Goal: Information Seeking & Learning: Learn about a topic

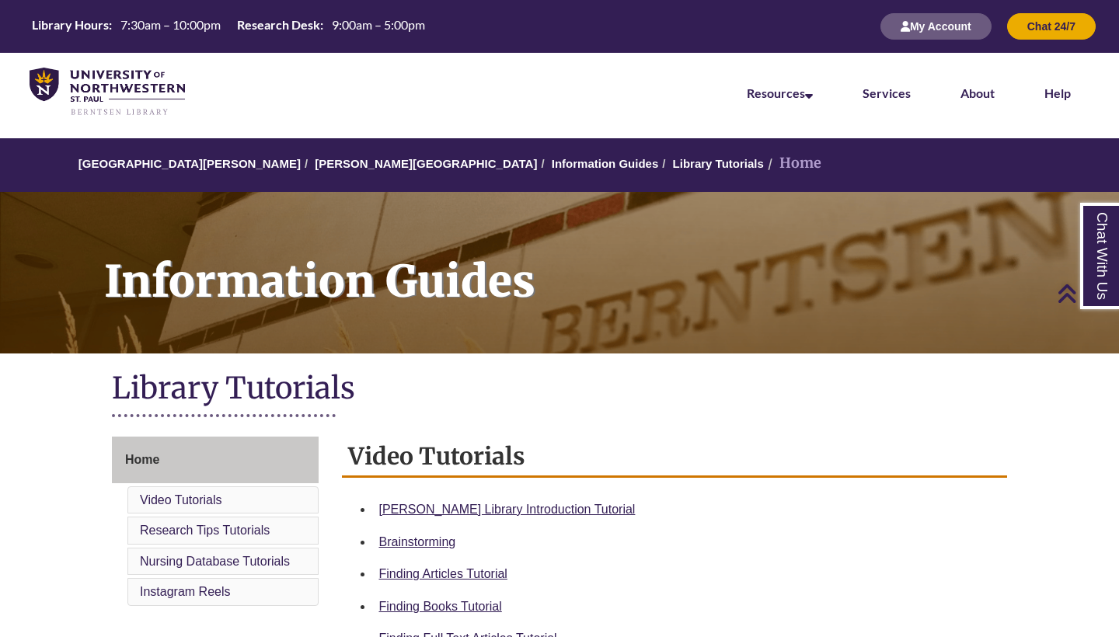
scroll to position [293, 0]
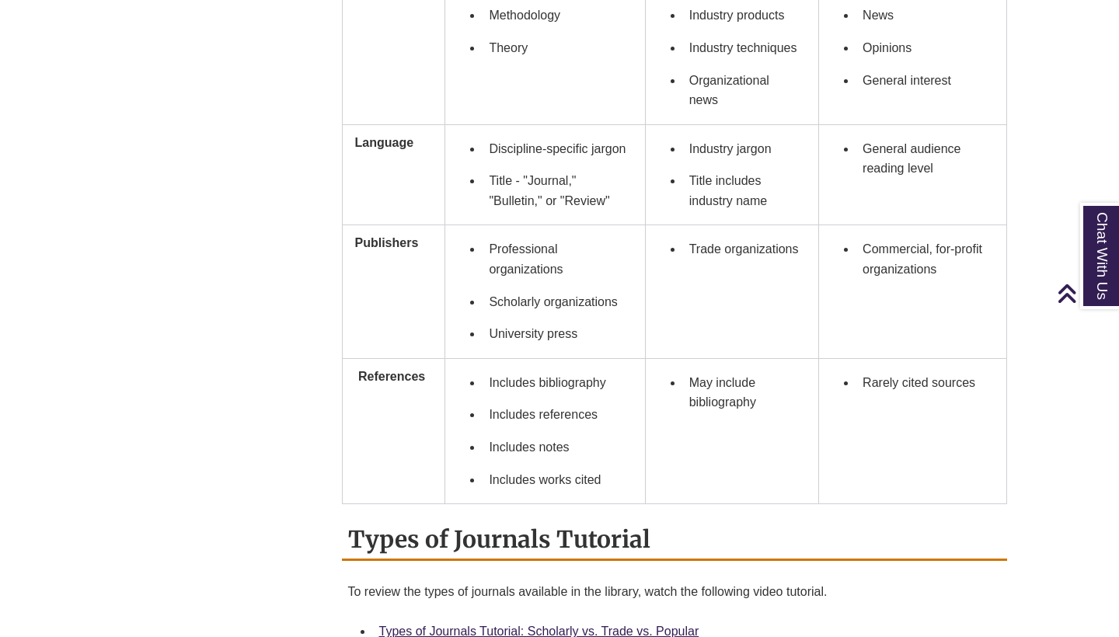
scroll to position [1237, 0]
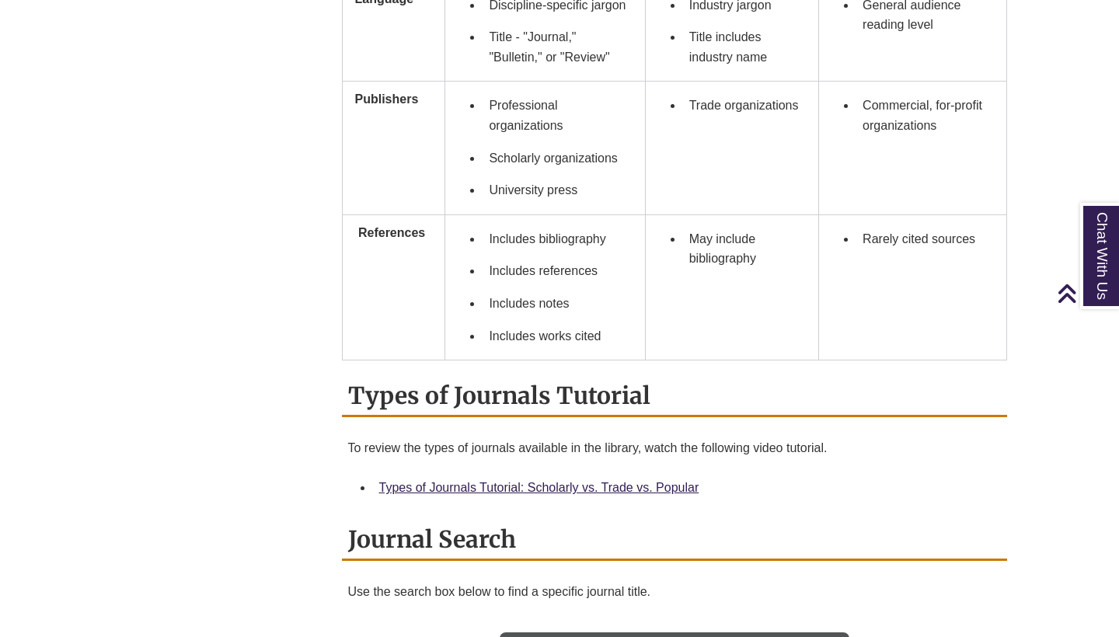
scroll to position [1374, 0]
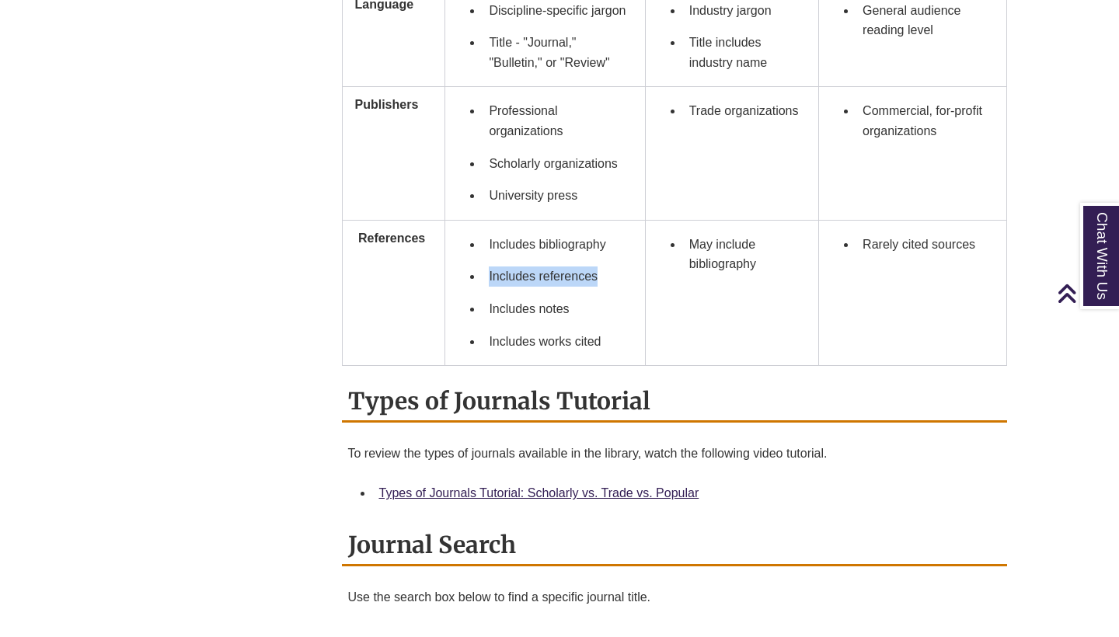
drag, startPoint x: 490, startPoint y: 288, endPoint x: 623, endPoint y: 287, distance: 132.9
click at [623, 287] on li "Includes references" at bounding box center [557, 276] width 149 height 33
copy li "Includes references"
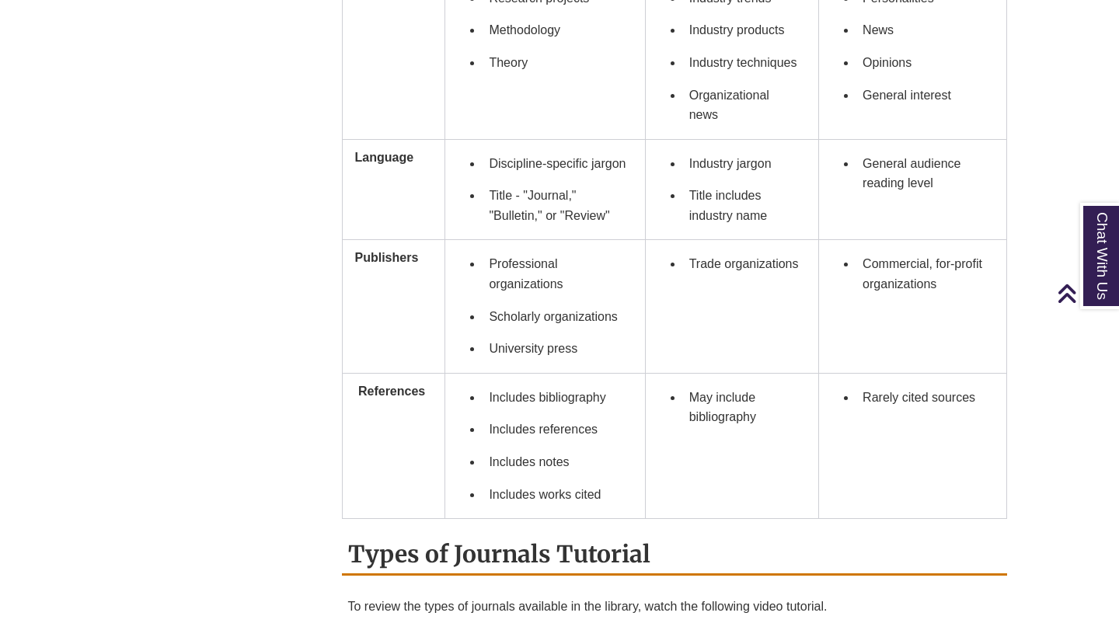
click at [308, 311] on div "Overview What Type of Journal Is It? Scholarly Journal vs Trade Publication vs …" at bounding box center [559, 70] width 918 height 1711
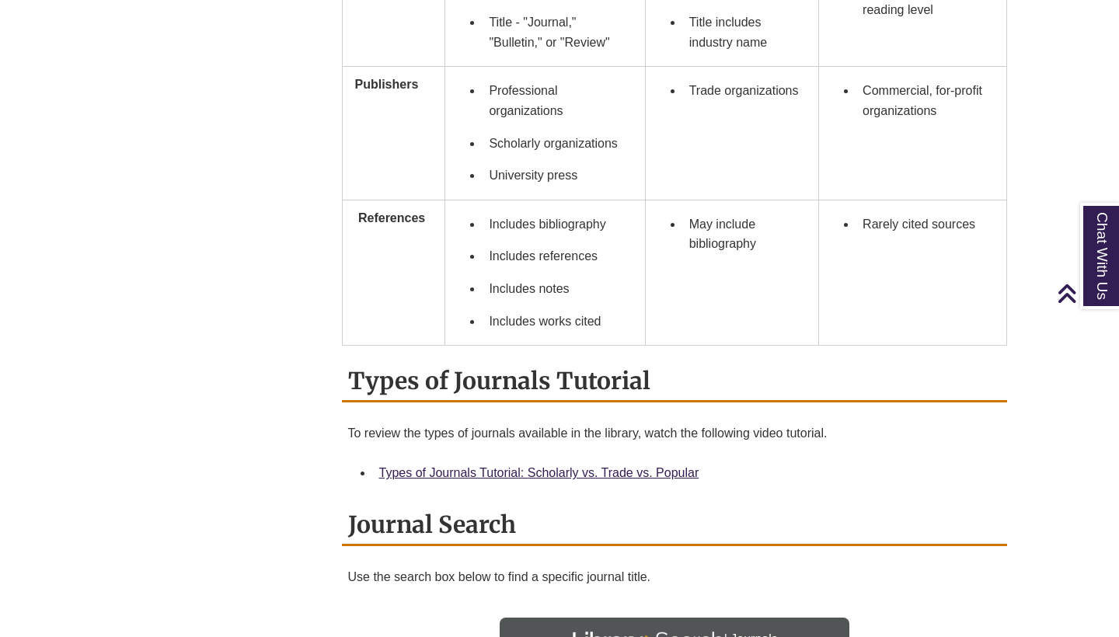
scroll to position [1389, 0]
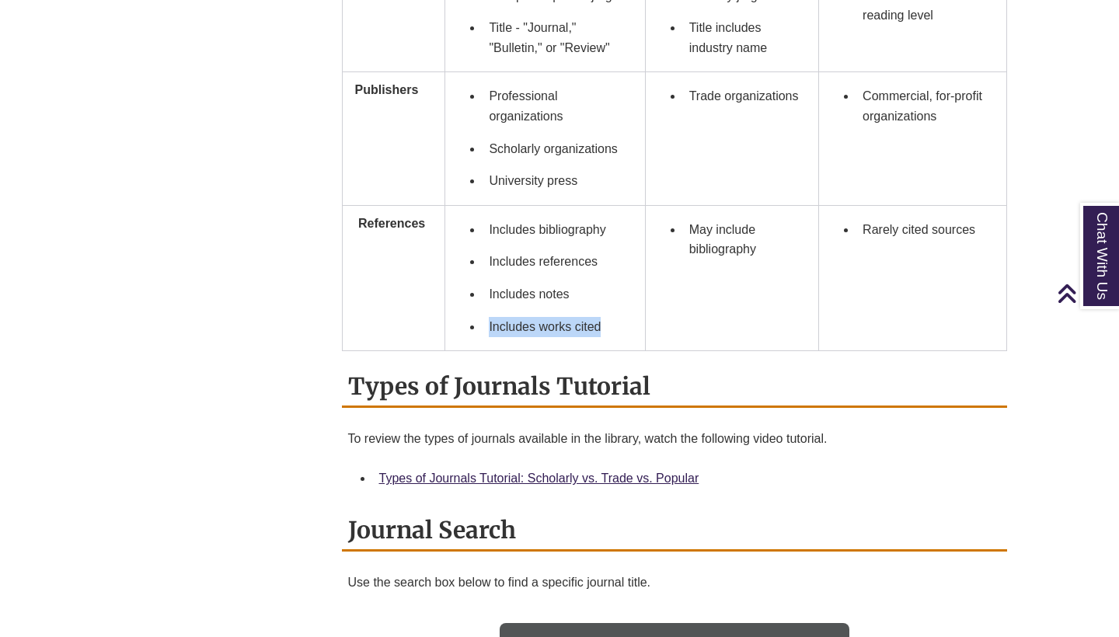
drag, startPoint x: 488, startPoint y: 336, endPoint x: 607, endPoint y: 336, distance: 118.9
click at [607, 336] on li "Includes works cited" at bounding box center [557, 327] width 149 height 33
copy li "Includes works cited"
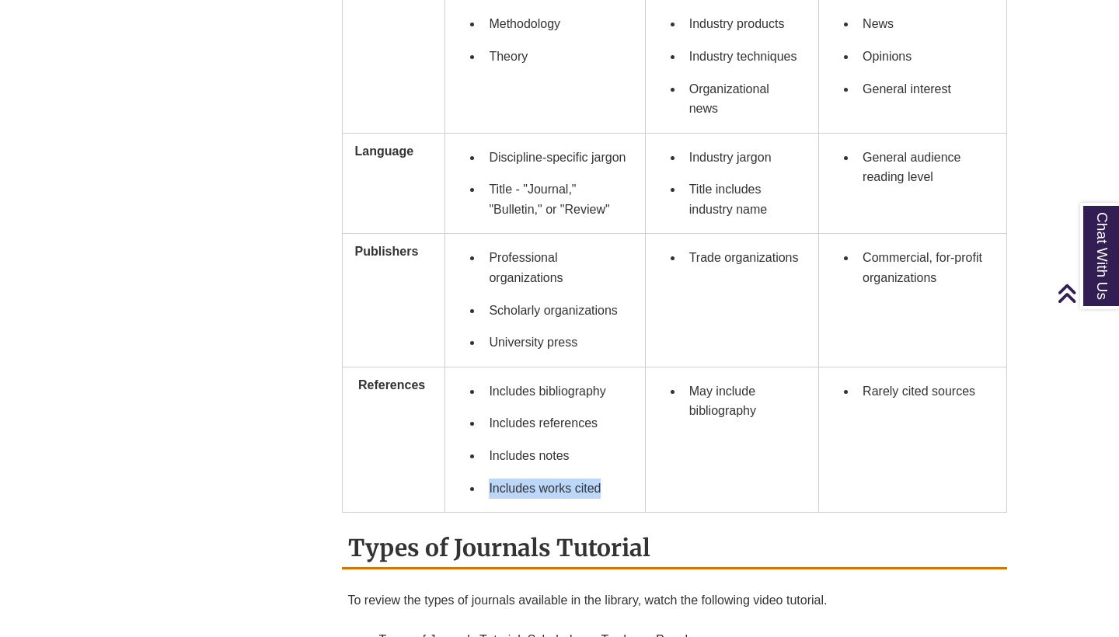
scroll to position [1219, 0]
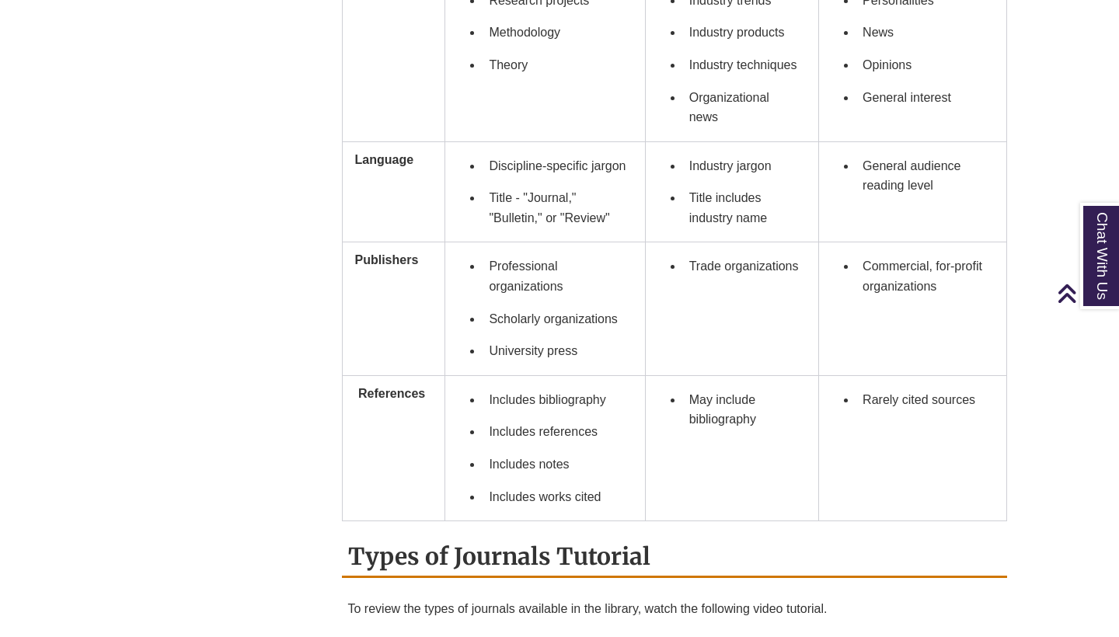
click at [269, 336] on div "Overview What Type of Journal Is It? Scholarly Journal vs Trade Publication vs …" at bounding box center [559, 73] width 918 height 1711
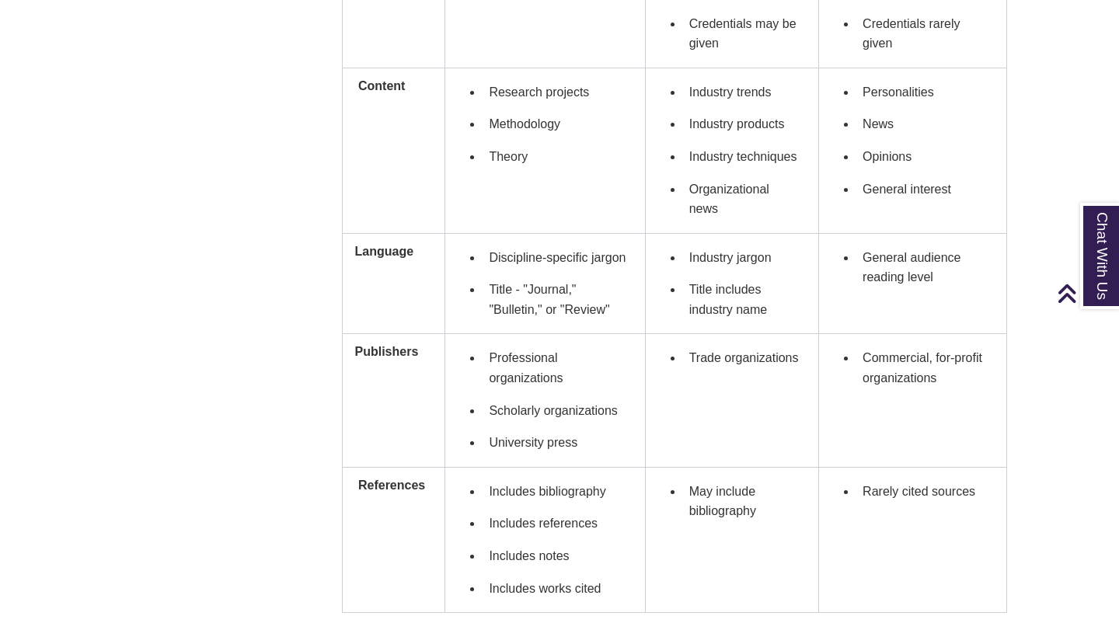
scroll to position [1110, 0]
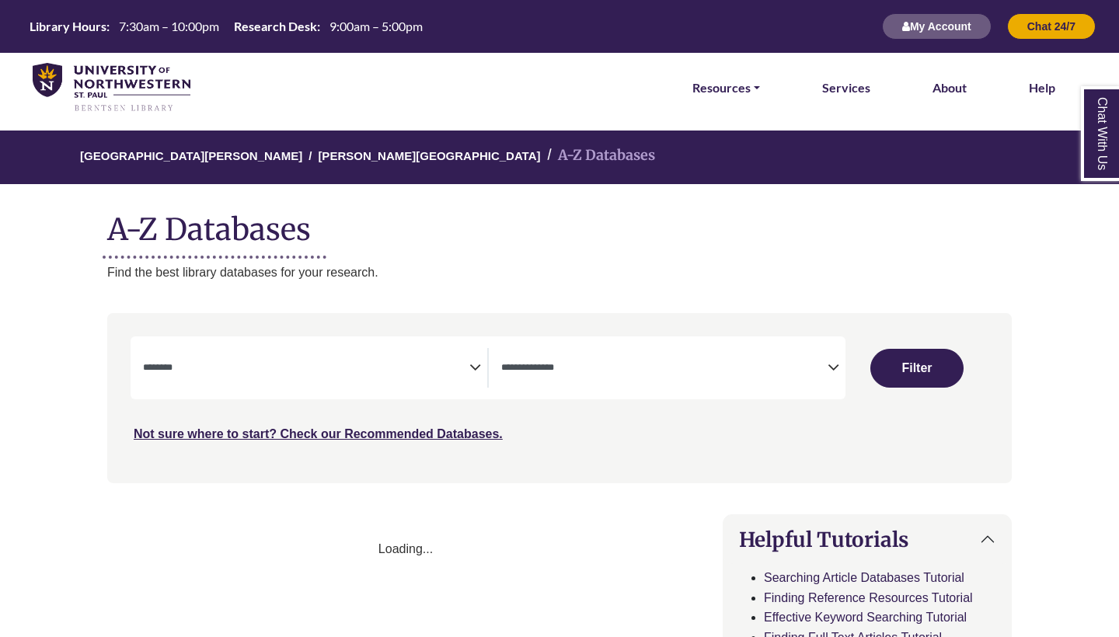
select select "Database Subject Filter"
select select "Database Types Filter"
select select "Database Subject Filter"
select select "Database Types Filter"
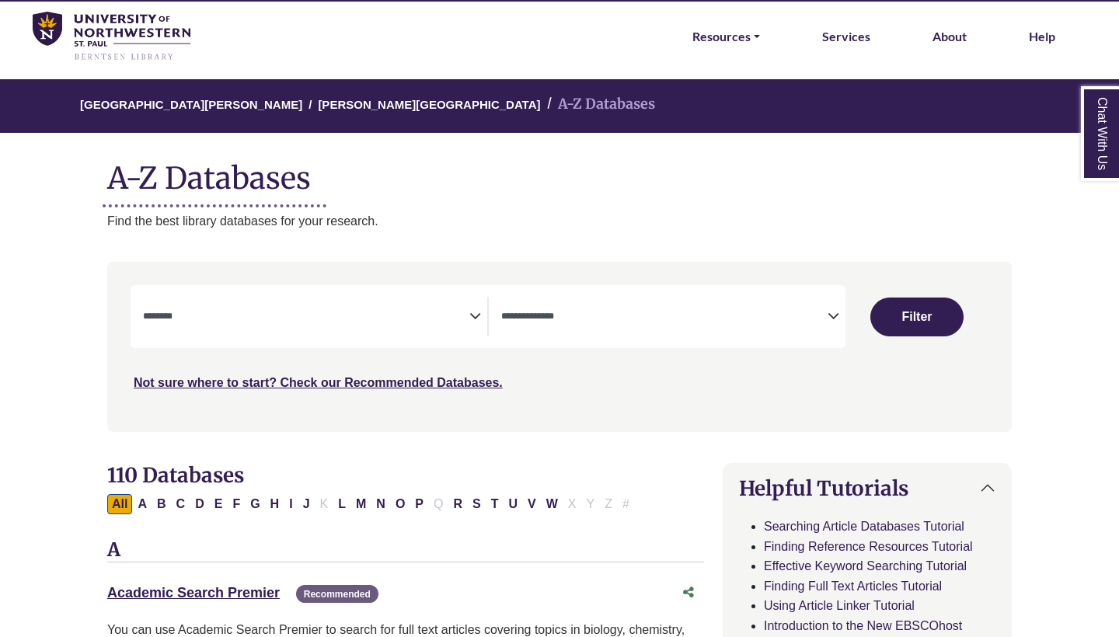
scroll to position [76, 0]
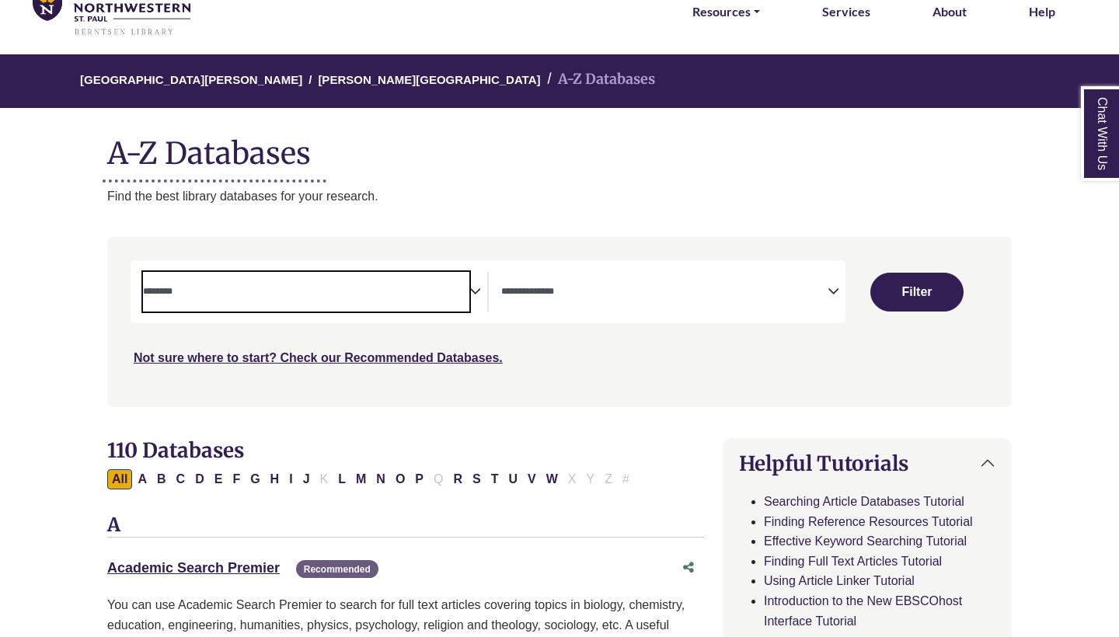
click at [460, 287] on textarea "Search" at bounding box center [306, 293] width 326 height 12
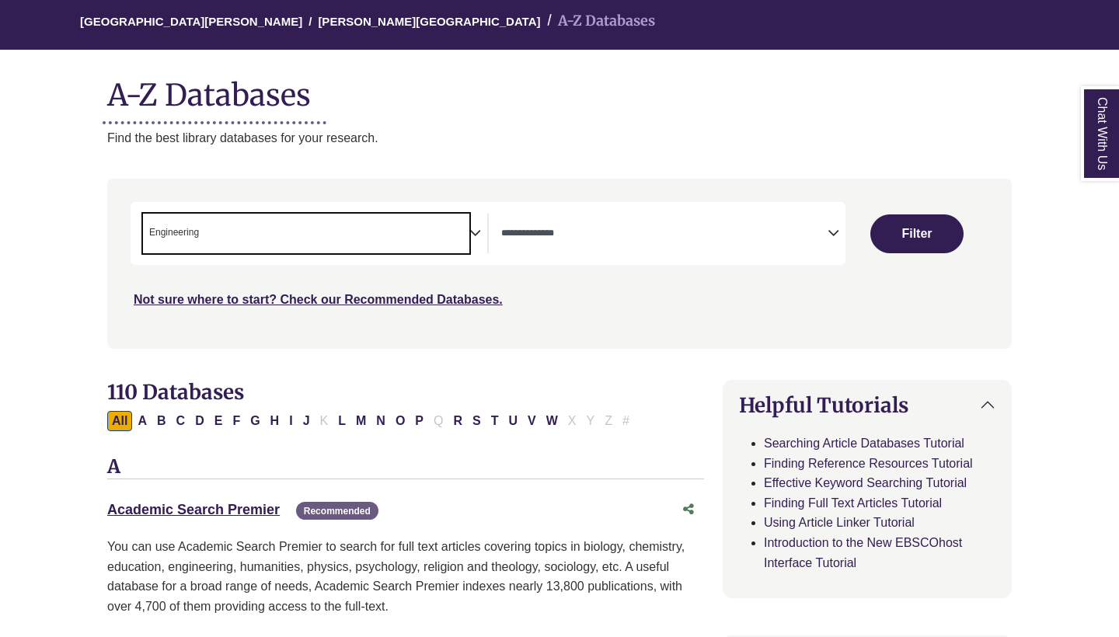
scroll to position [221, 0]
click at [476, 230] on icon "Search filters" at bounding box center [475, 230] width 12 height 23
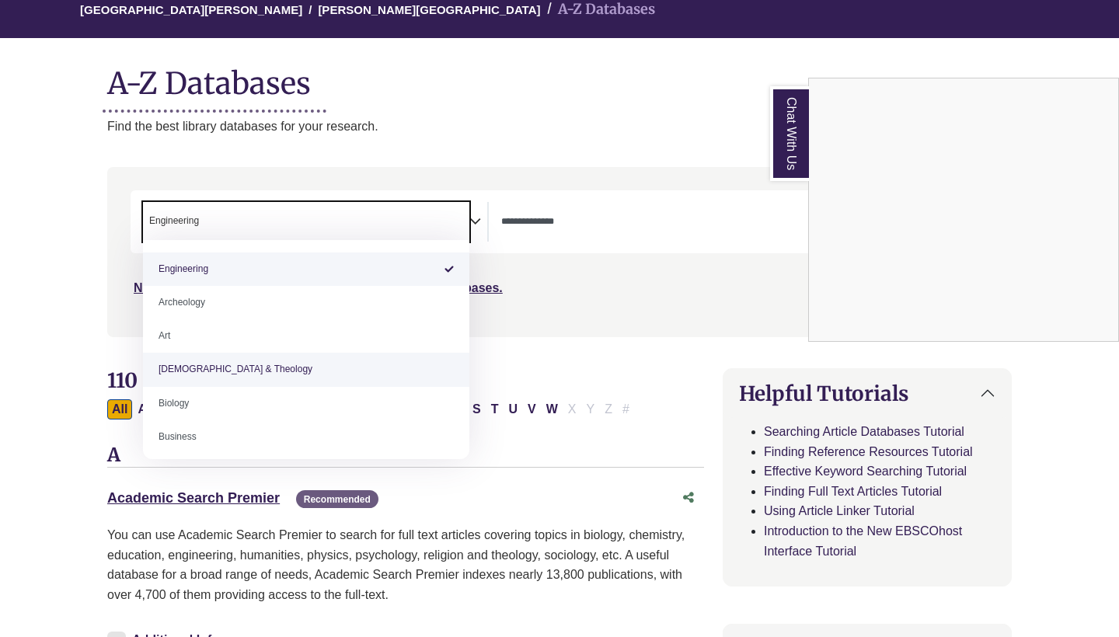
scroll to position [0, 0]
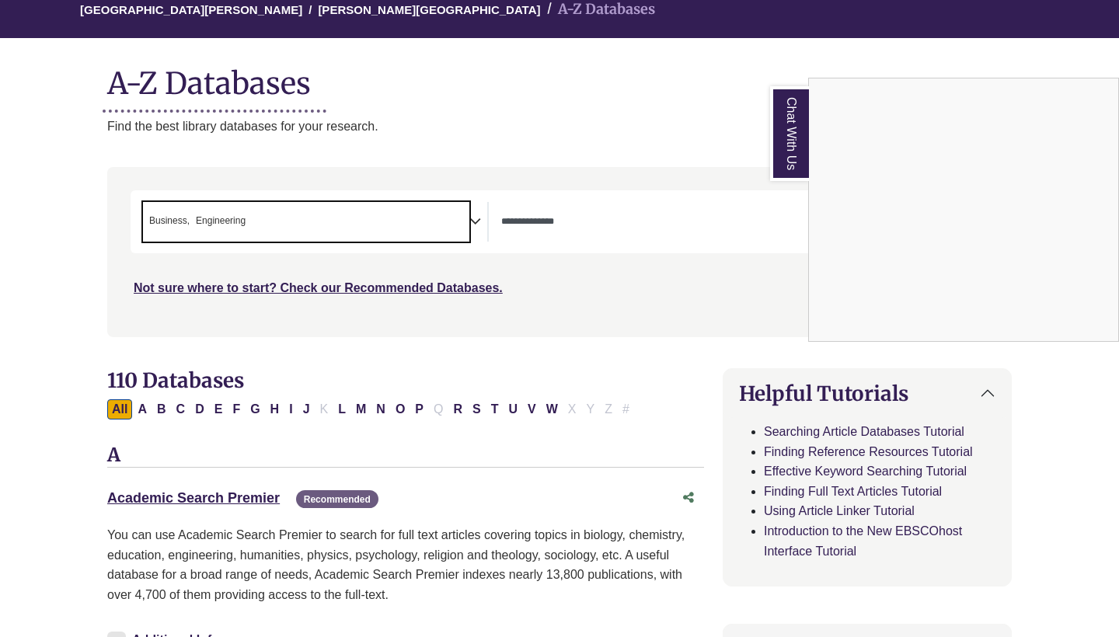
click at [475, 220] on div "Chat With Us" at bounding box center [559, 318] width 1119 height 637
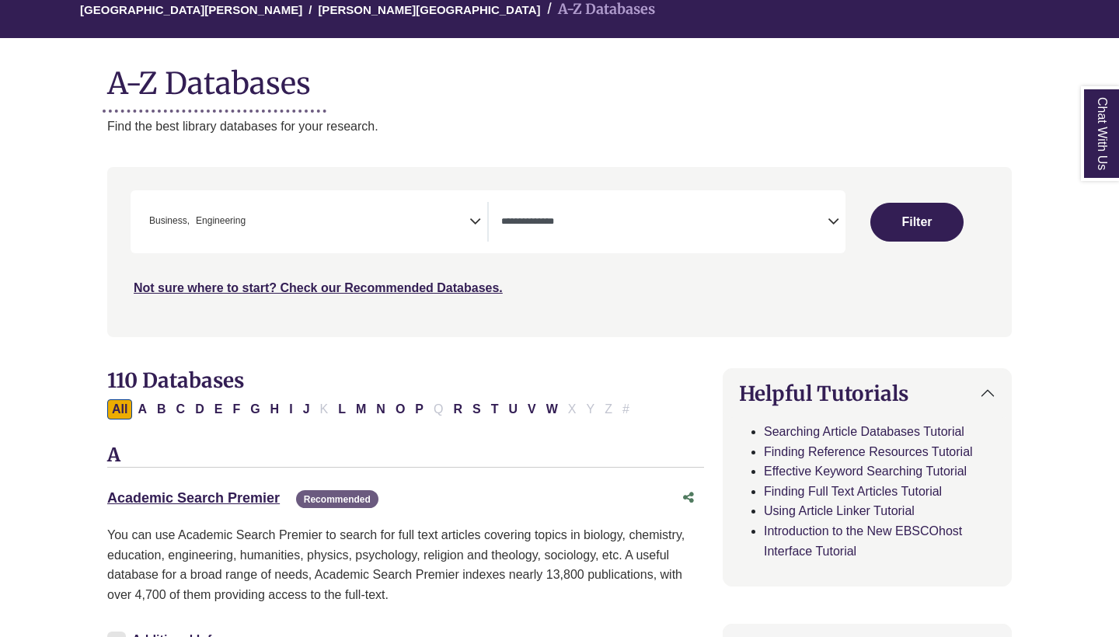
click at [472, 218] on icon "Search filters" at bounding box center [475, 218] width 12 height 23
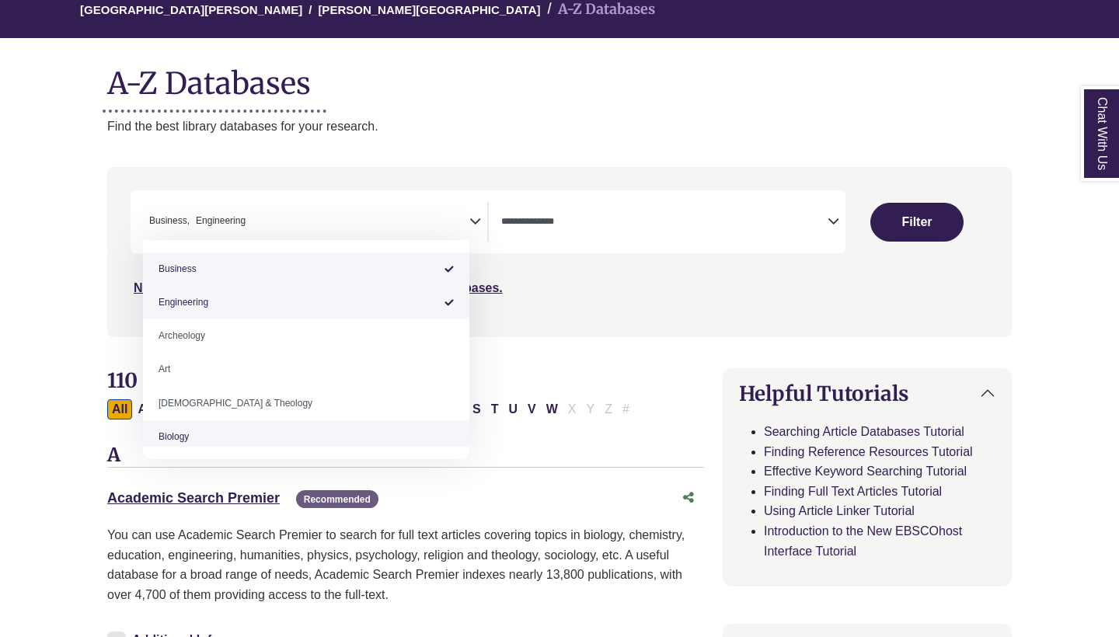
select select "*****"
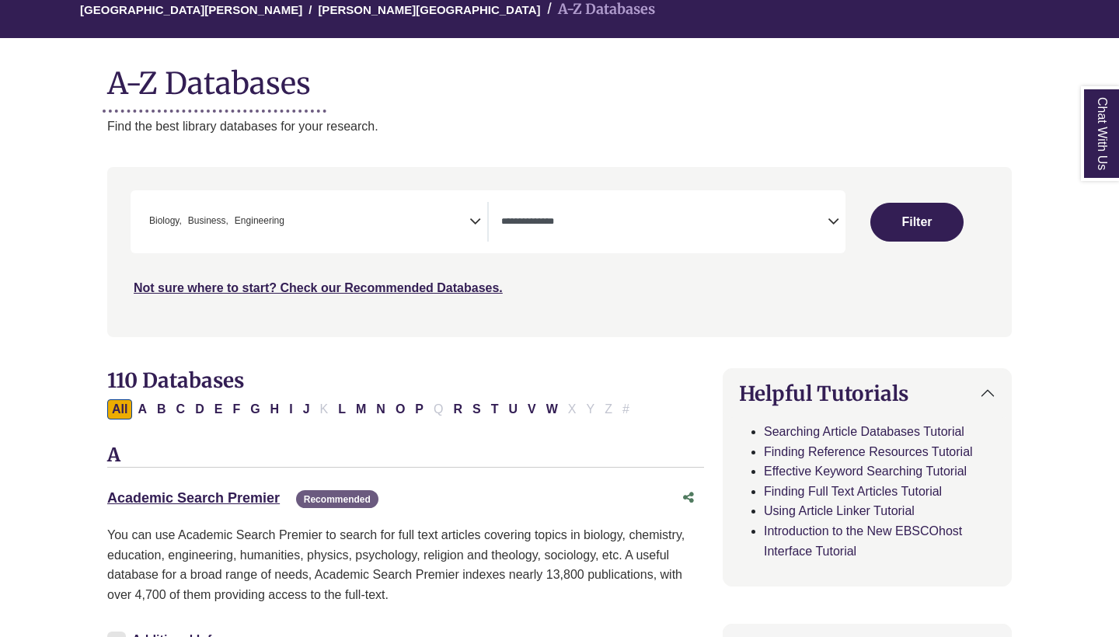
click at [925, 248] on div "Clear Filters Filter" at bounding box center [916, 221] width 143 height 63
click at [921, 224] on button "Filter" at bounding box center [916, 222] width 93 height 39
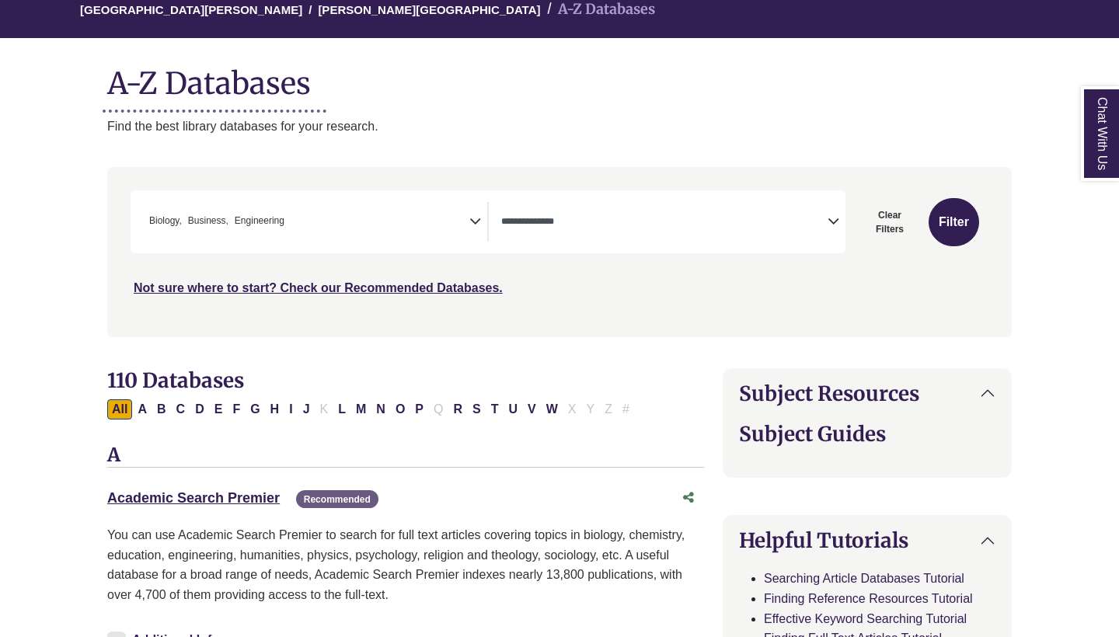
select select "Database Types Filter"
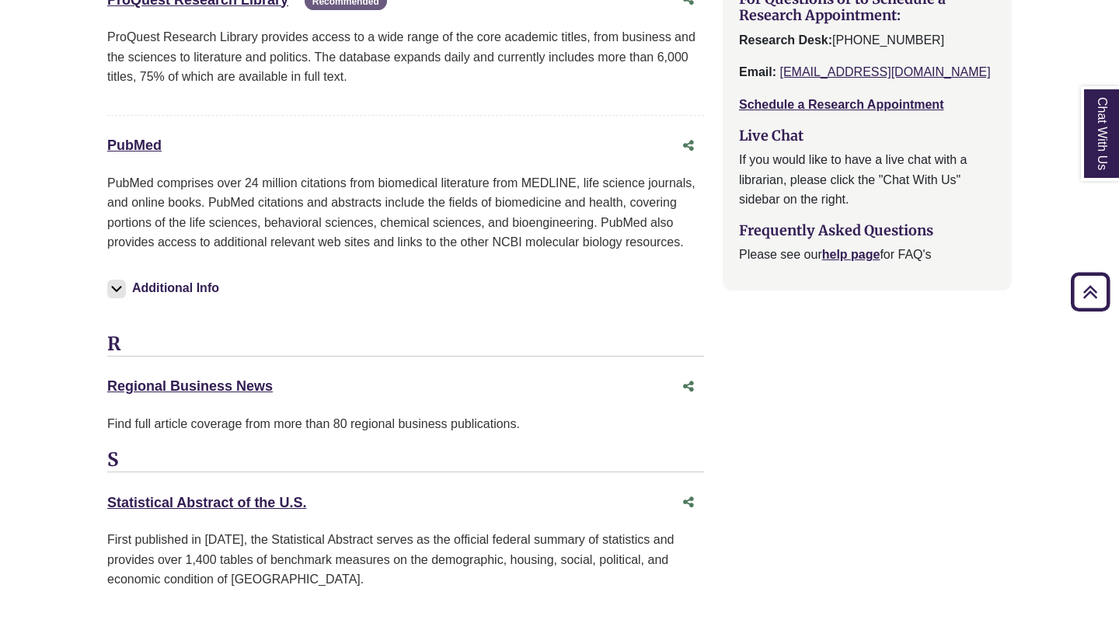
scroll to position [2259, 0]
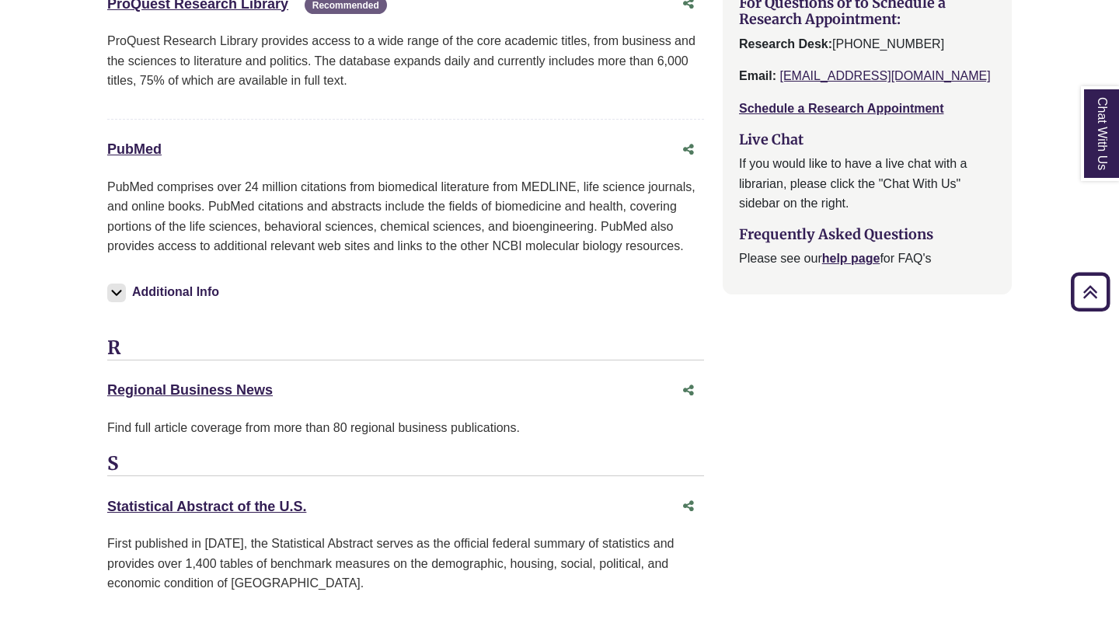
drag, startPoint x: 100, startPoint y: 486, endPoint x: 320, endPoint y: 493, distance: 220.0
copy link "Statistical Abstract of the U.S."
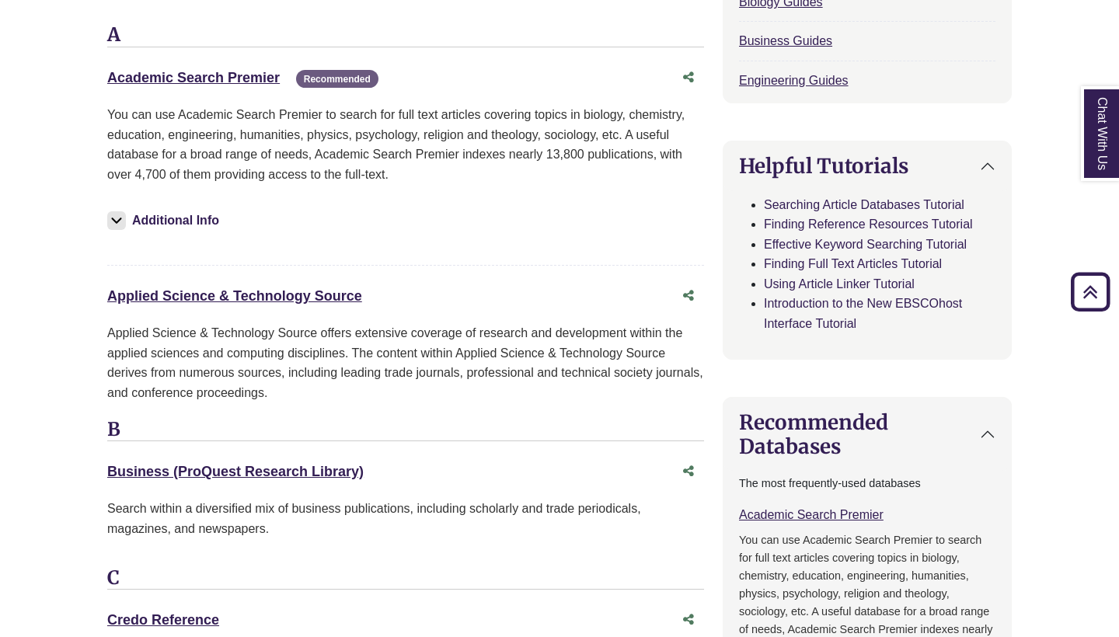
scroll to position [862, 0]
drag, startPoint x: 104, startPoint y: 284, endPoint x: 398, endPoint y: 294, distance: 293.9
copy link "Applied Science & Technology Source"
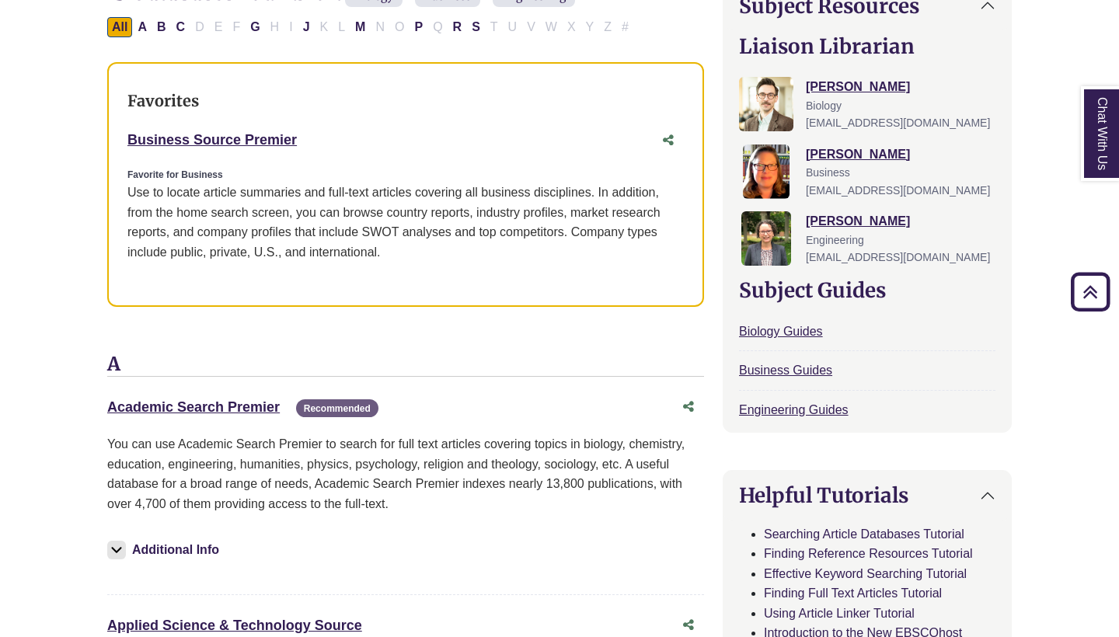
scroll to position [528, 0]
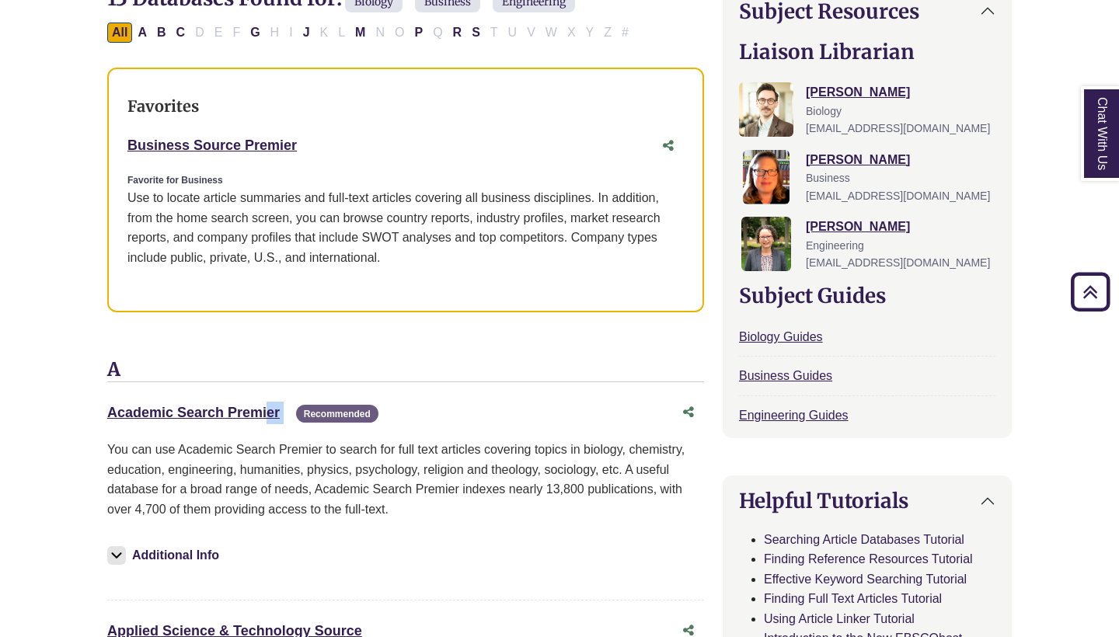
drag, startPoint x: 103, startPoint y: 404, endPoint x: 285, endPoint y: 405, distance: 181.8
copy div "Academic Search Premier This link opens in a new window"
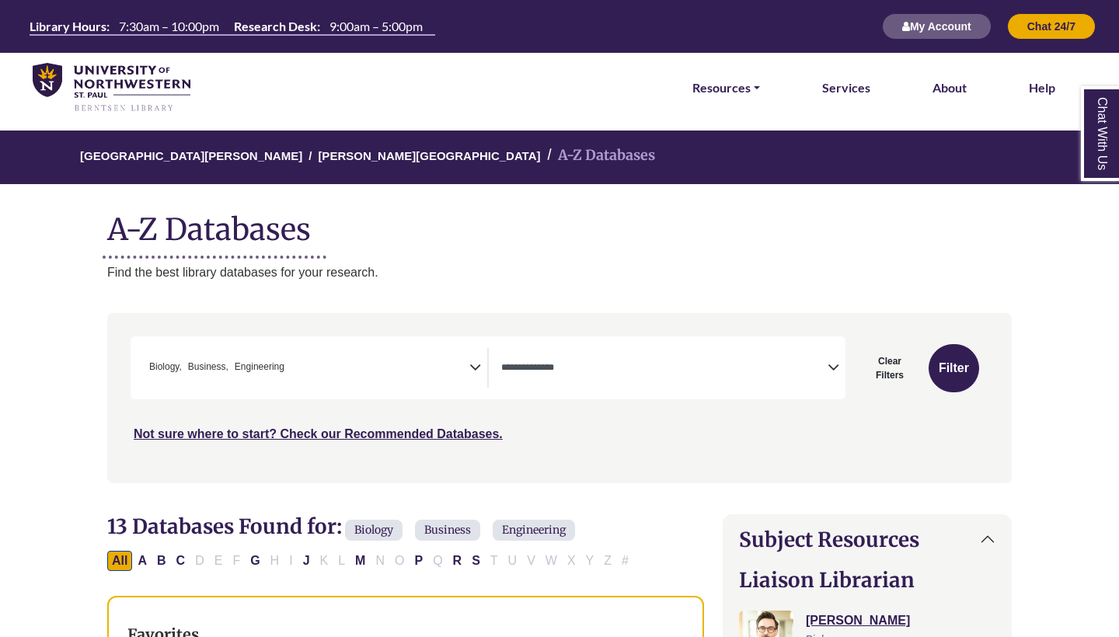
scroll to position [0, 0]
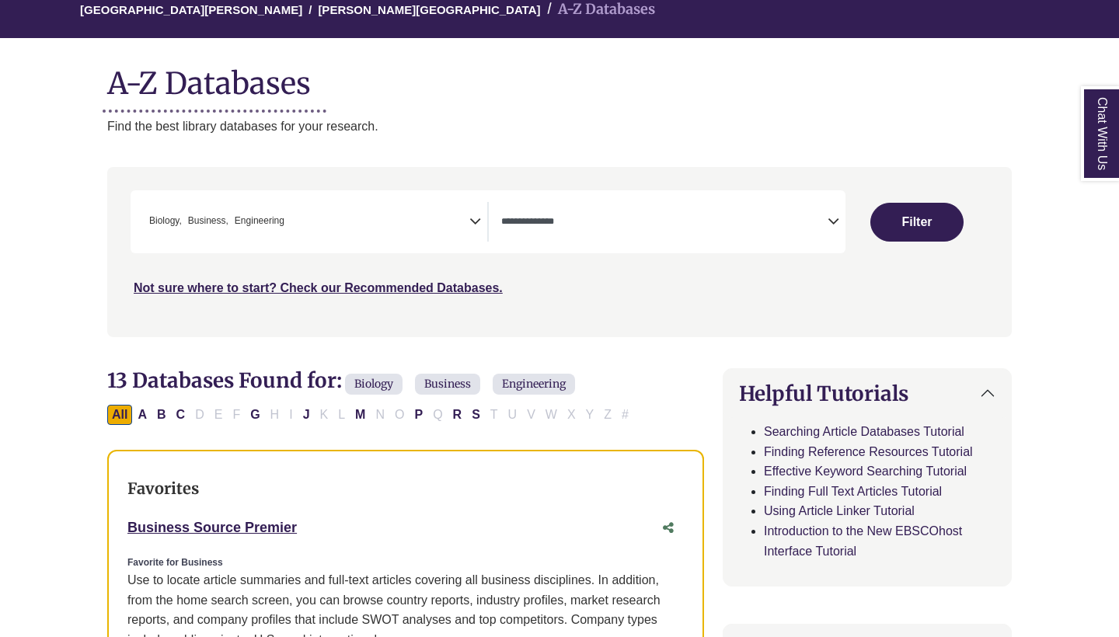
select select "Database Subject Filter"
select select "Database Types Filter"
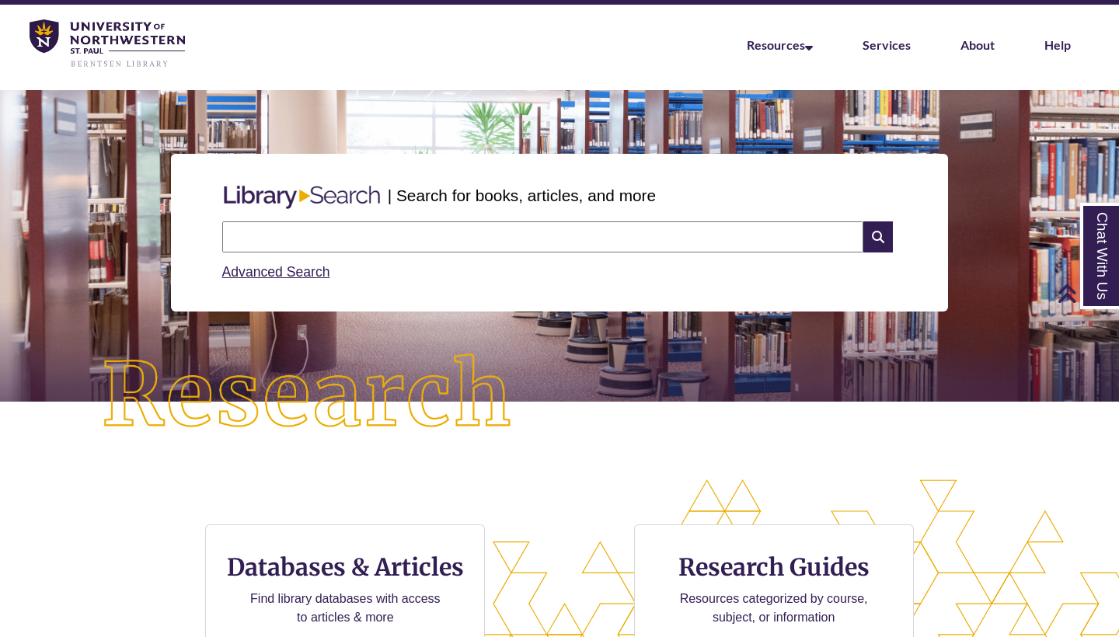
scroll to position [26, 0]
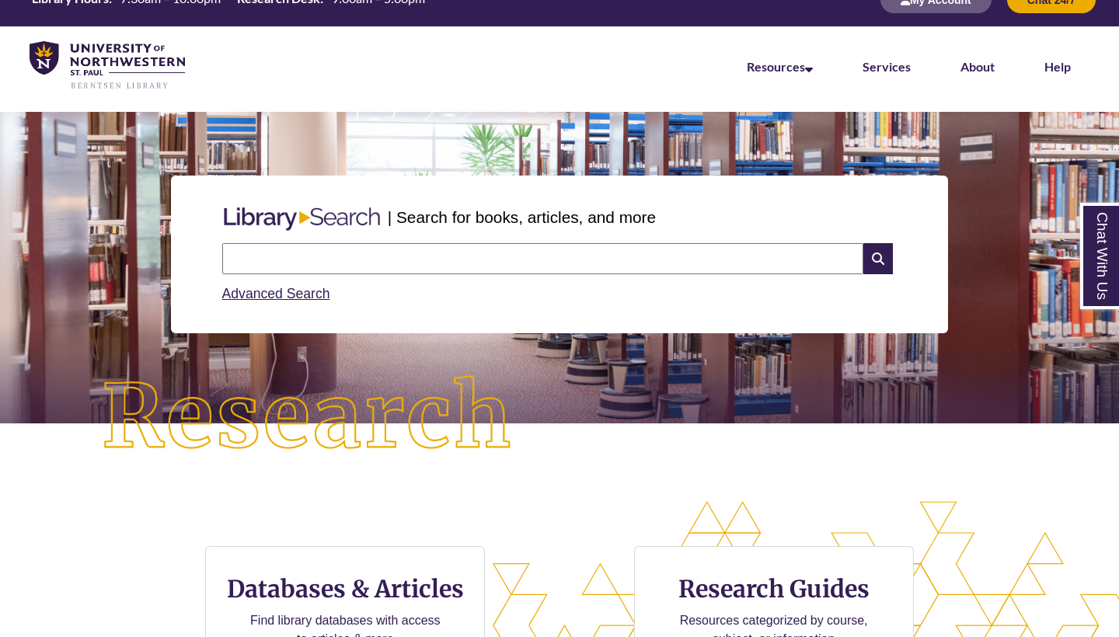
click at [413, 274] on div "Advanced Search" at bounding box center [559, 289] width 675 height 30
click at [410, 257] on input "text" at bounding box center [542, 258] width 641 height 31
type input "**********"
